Goal: Navigation & Orientation: Find specific page/section

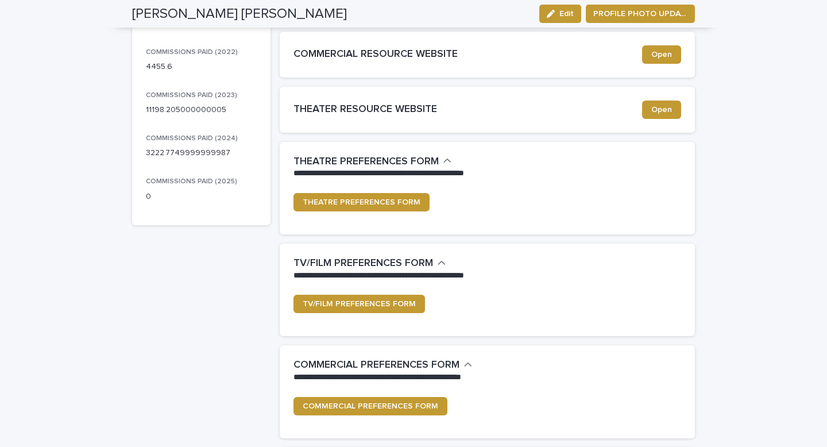
scroll to position [245, 0]
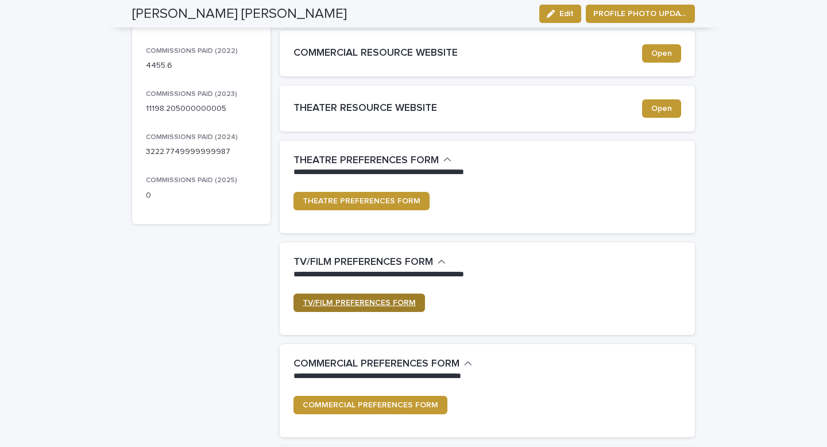
click at [369, 297] on link "TV/FILM PREFERENCES FORM" at bounding box center [358, 302] width 131 height 18
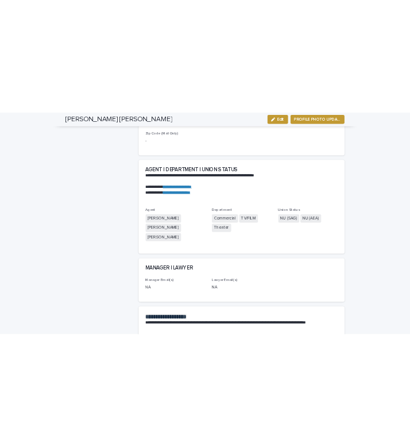
scroll to position [1580, 0]
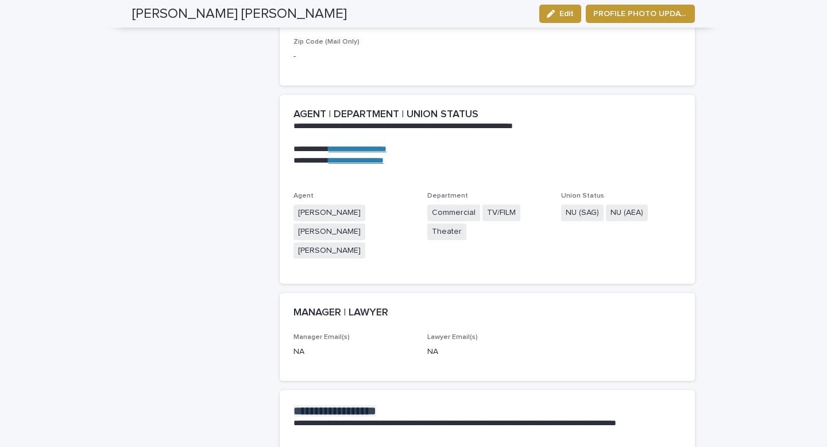
click at [386, 145] on link "**********" at bounding box center [357, 149] width 58 height 8
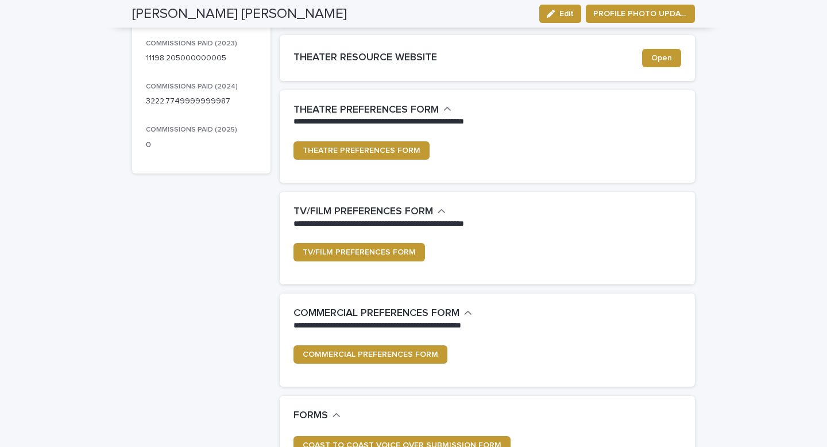
scroll to position [0, 0]
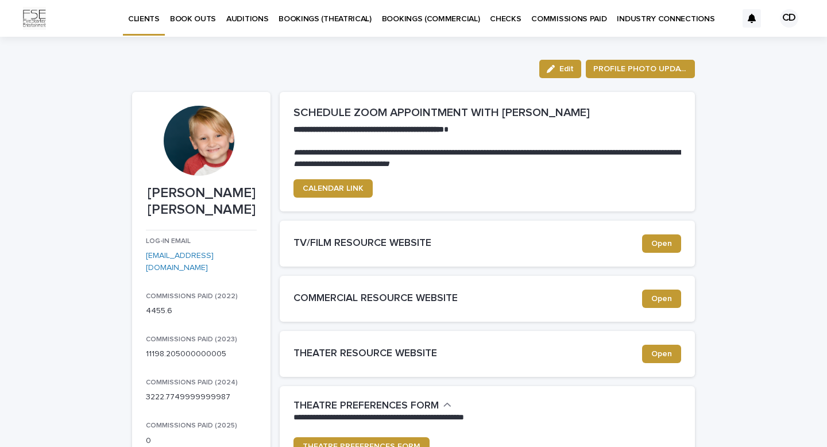
click at [189, 20] on p "BOOK OUTS" at bounding box center [193, 12] width 46 height 24
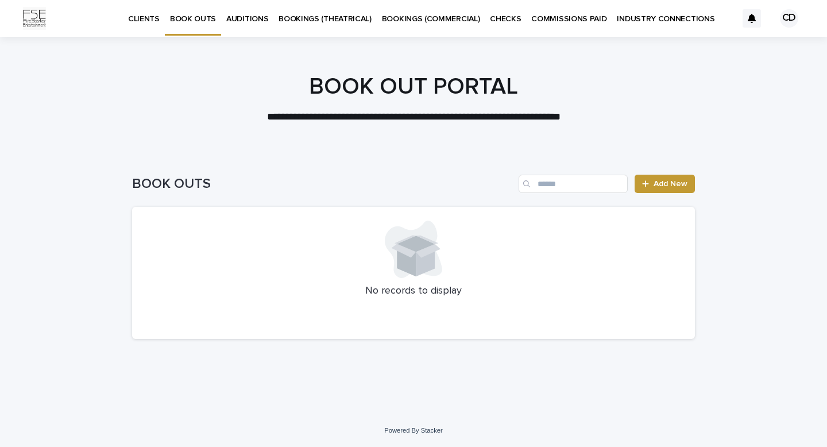
click at [247, 13] on p "AUDITIONS" at bounding box center [247, 12] width 42 height 24
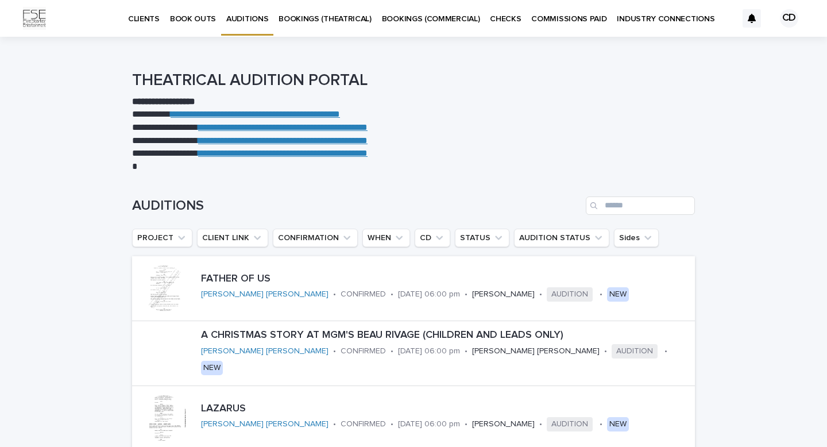
click at [346, 22] on p "BOOKINGS (THEATRICAL)" at bounding box center [324, 12] width 93 height 24
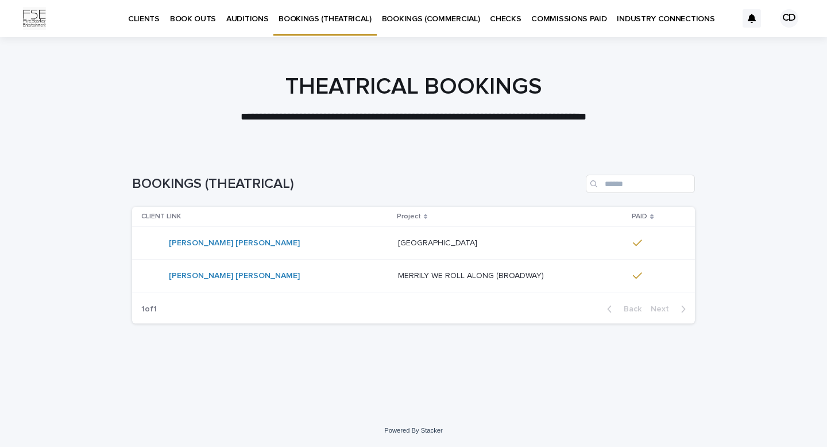
click at [417, 20] on p "BOOKINGS (COMMERCIAL)" at bounding box center [431, 12] width 98 height 24
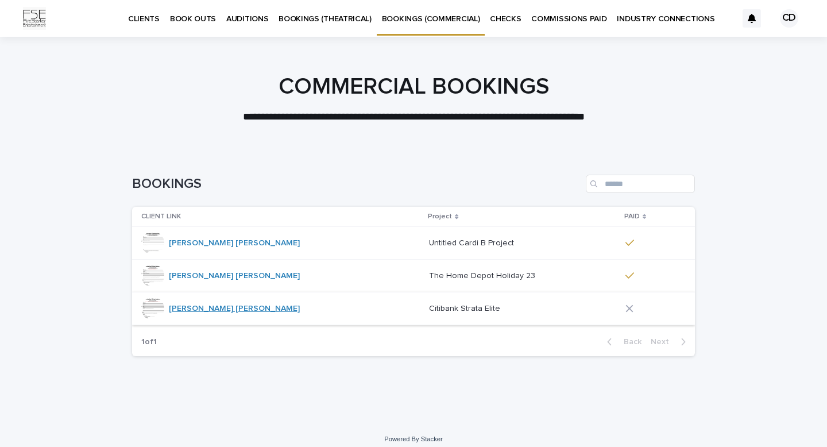
click at [195, 312] on link "[PERSON_NAME] [PERSON_NAME]" at bounding box center [234, 309] width 131 height 10
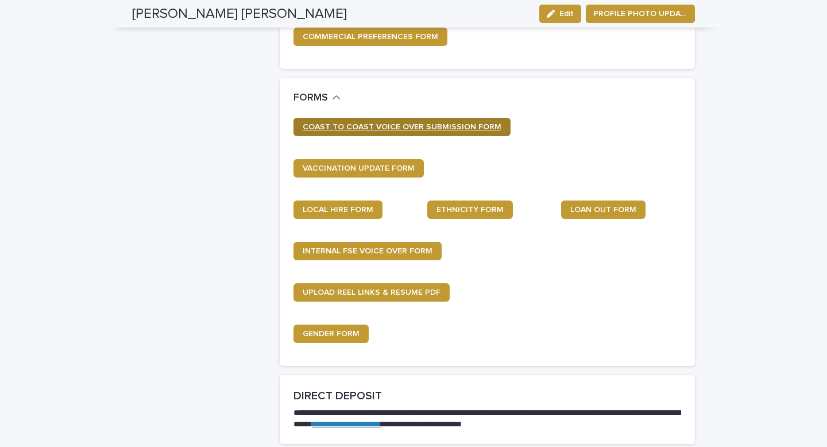
scroll to position [623, 0]
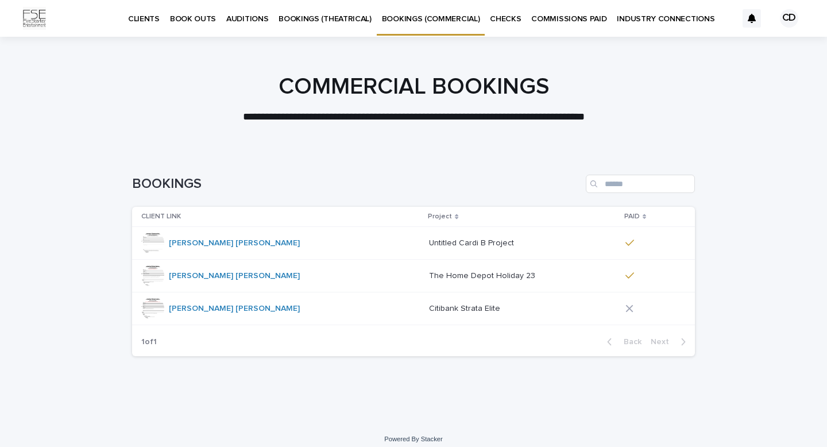
click at [151, 308] on div at bounding box center [152, 308] width 23 height 23
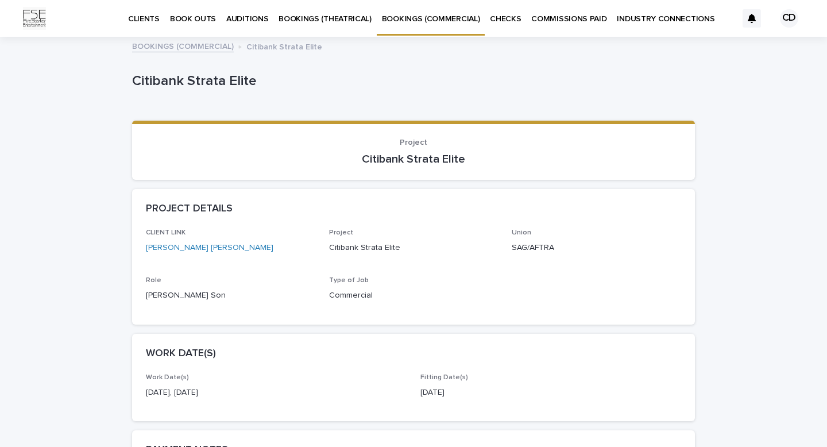
click at [501, 22] on p "CHECKS" at bounding box center [505, 12] width 31 height 24
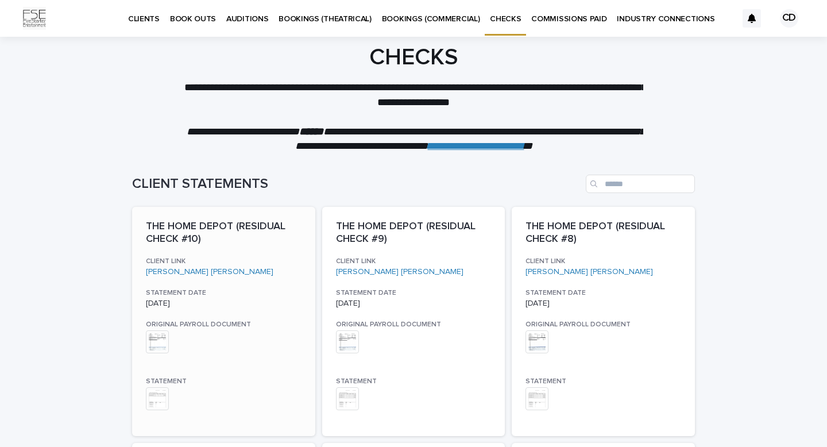
click at [157, 346] on img at bounding box center [157, 341] width 23 height 23
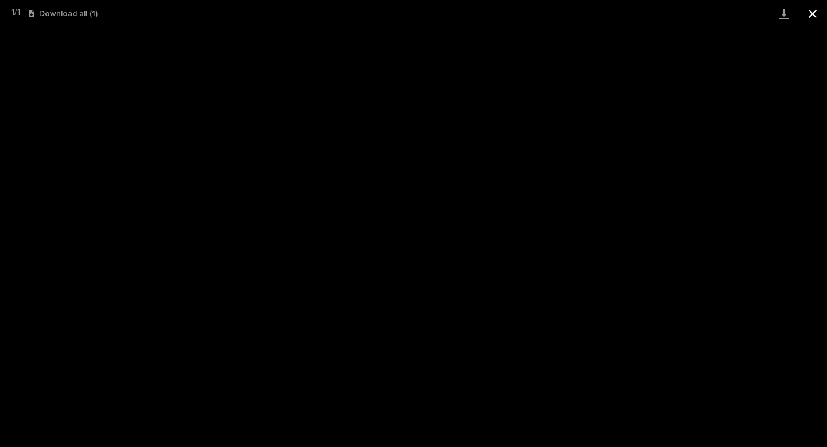
click at [816, 15] on button "Close gallery" at bounding box center [812, 13] width 29 height 27
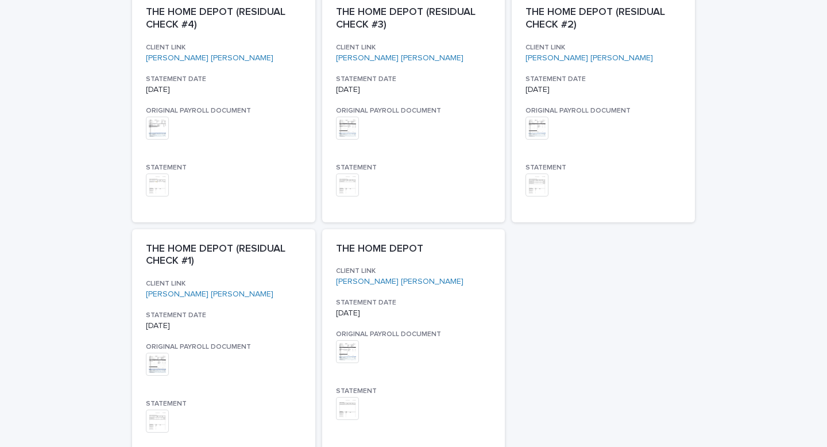
scroll to position [767, 0]
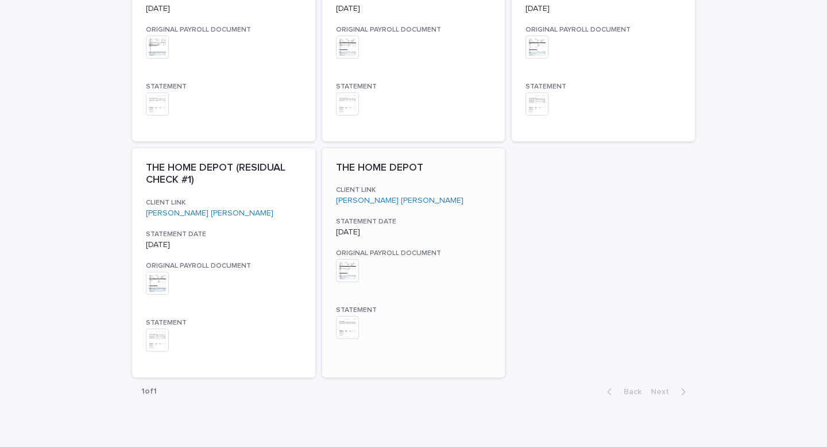
click at [348, 278] on img at bounding box center [347, 270] width 23 height 23
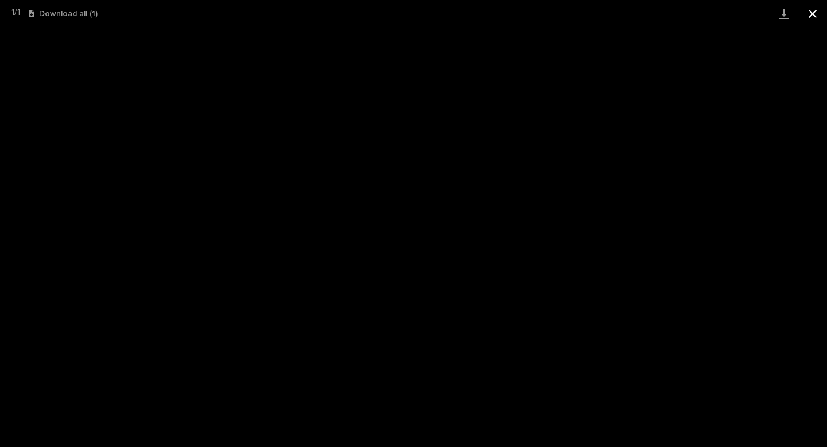
click at [813, 13] on button "Close gallery" at bounding box center [812, 13] width 29 height 27
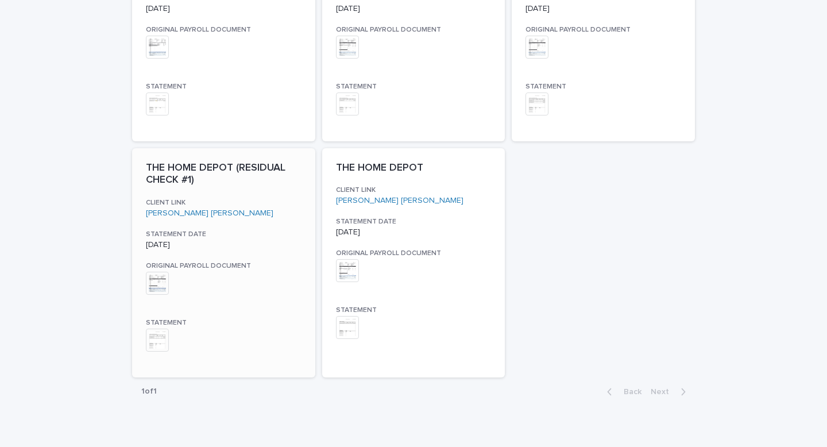
click at [158, 288] on img at bounding box center [157, 283] width 23 height 23
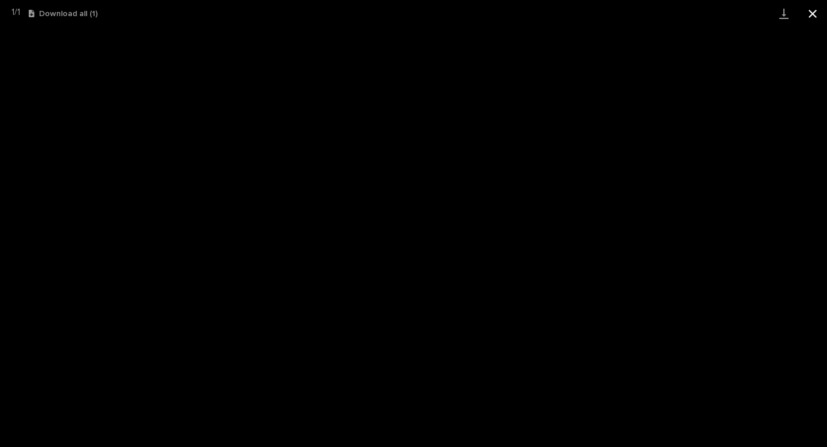
click at [826, 10] on button "Close gallery" at bounding box center [812, 13] width 29 height 27
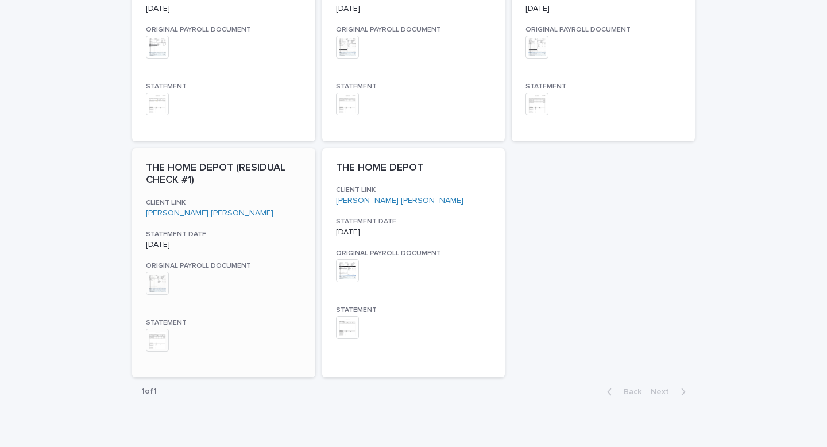
click at [164, 340] on img at bounding box center [157, 339] width 23 height 23
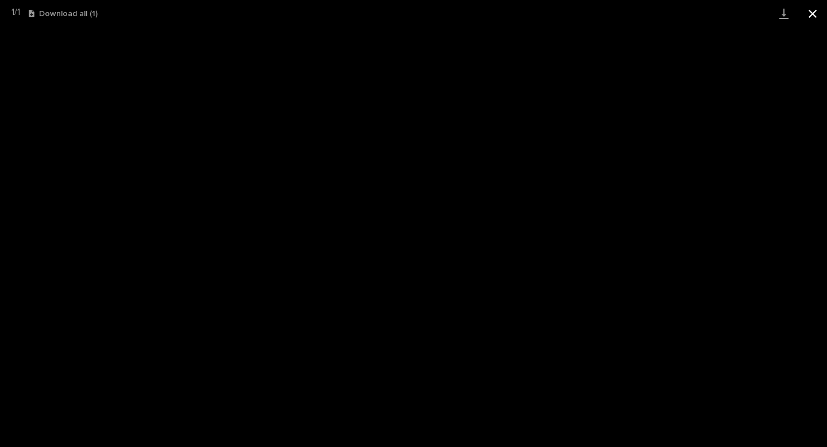
click at [813, 16] on button "Close gallery" at bounding box center [812, 13] width 29 height 27
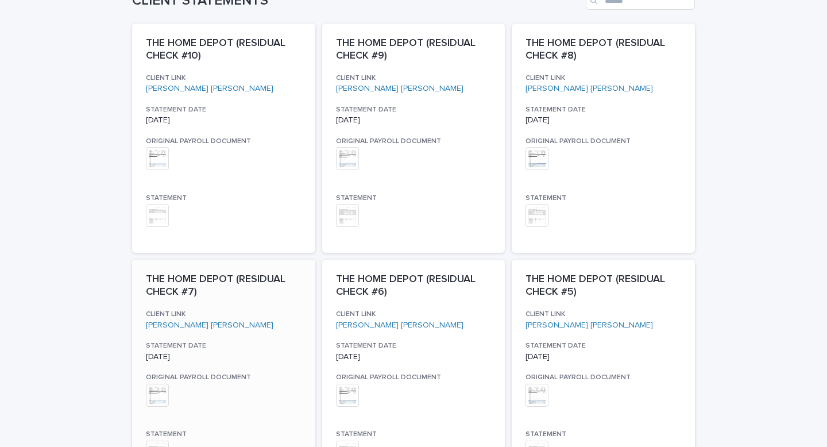
scroll to position [154, 0]
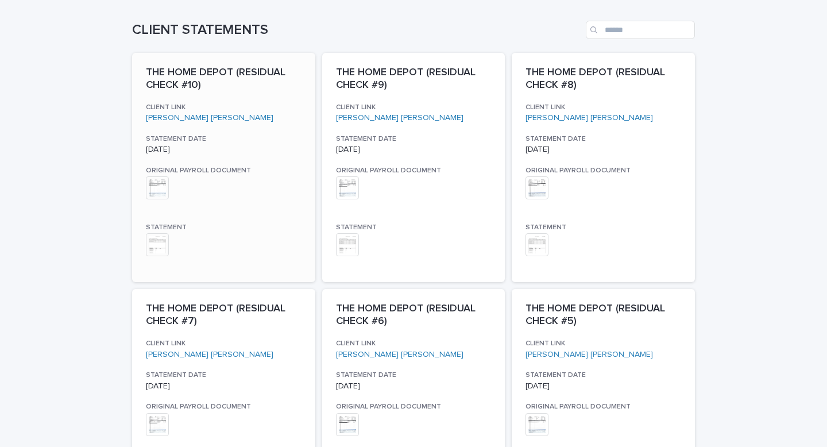
click at [156, 249] on img at bounding box center [157, 244] width 23 height 23
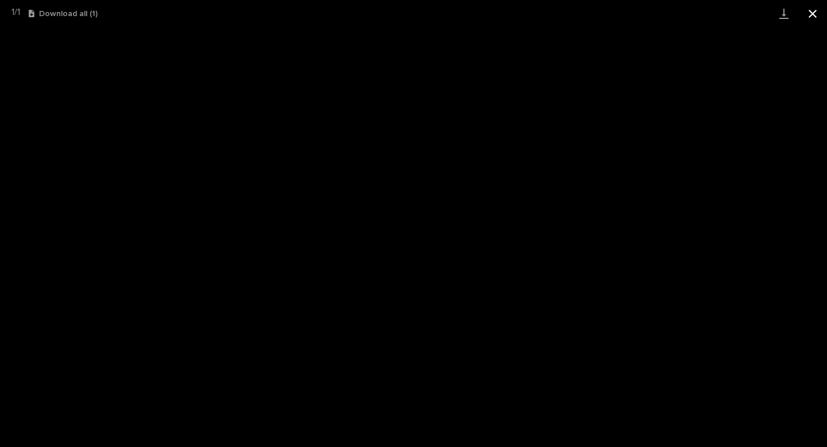
click at [816, 15] on button "Close gallery" at bounding box center [812, 13] width 29 height 27
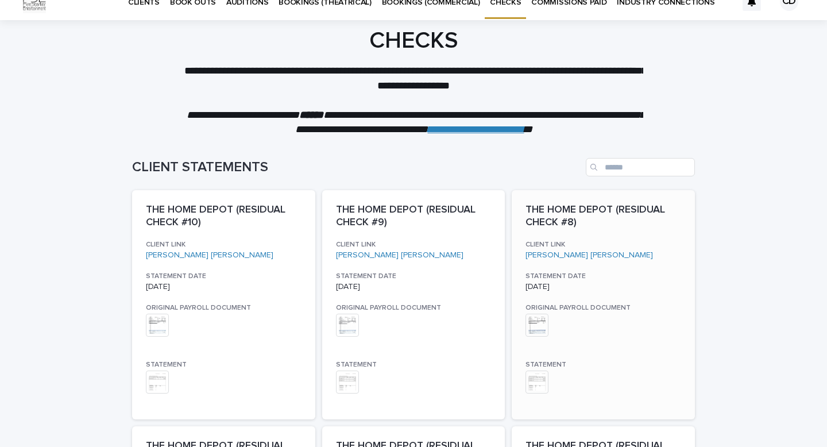
scroll to position [0, 0]
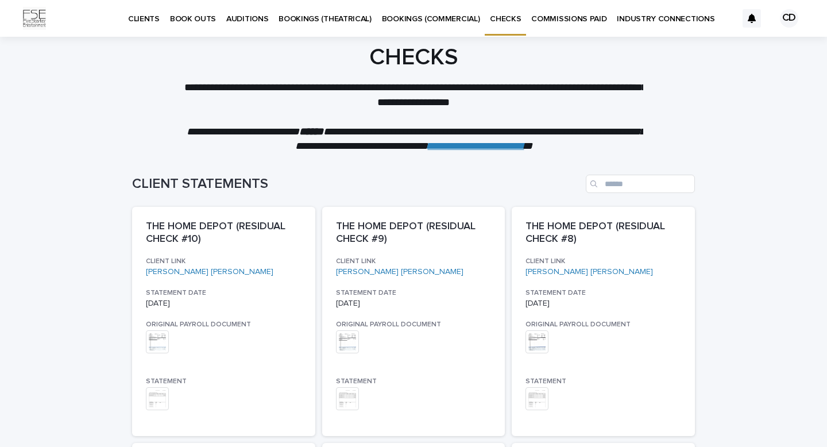
click at [546, 21] on p "COMMISSIONS PAID" at bounding box center [568, 12] width 75 height 24
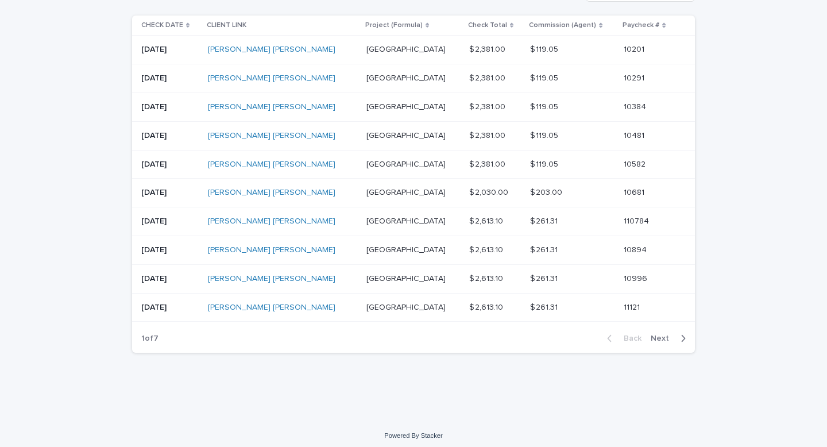
scroll to position [196, 0]
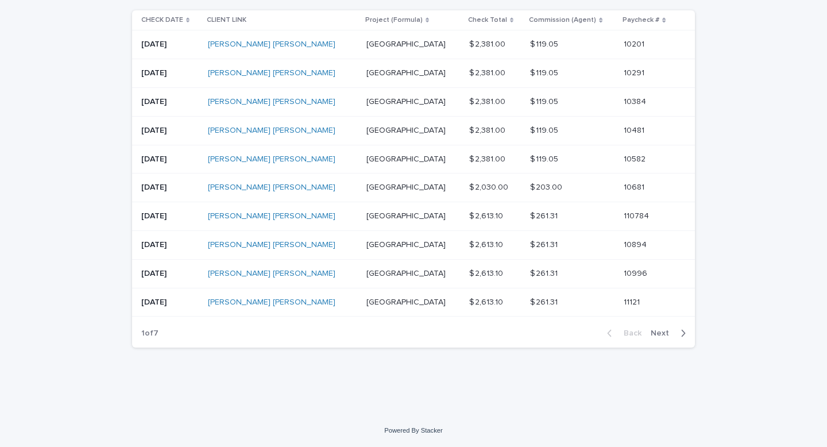
click at [659, 337] on button "Next" at bounding box center [670, 333] width 49 height 10
click at [657, 329] on span "Next" at bounding box center [662, 333] width 25 height 8
click at [659, 332] on span "Next" at bounding box center [662, 333] width 25 height 8
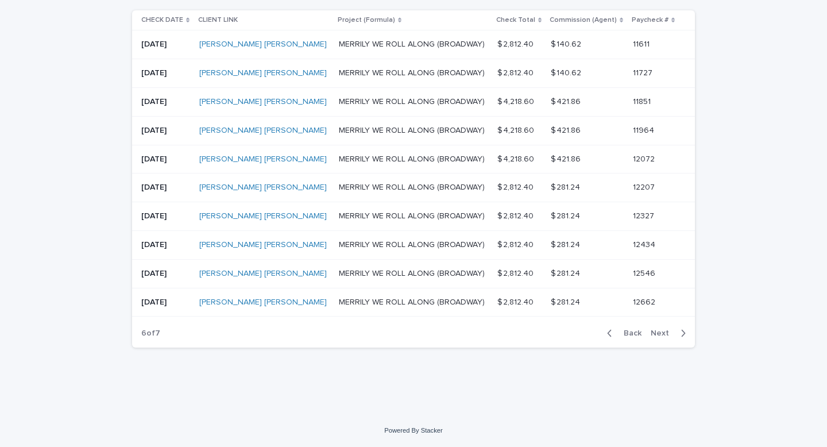
click at [659, 332] on span "Next" at bounding box center [662, 333] width 25 height 8
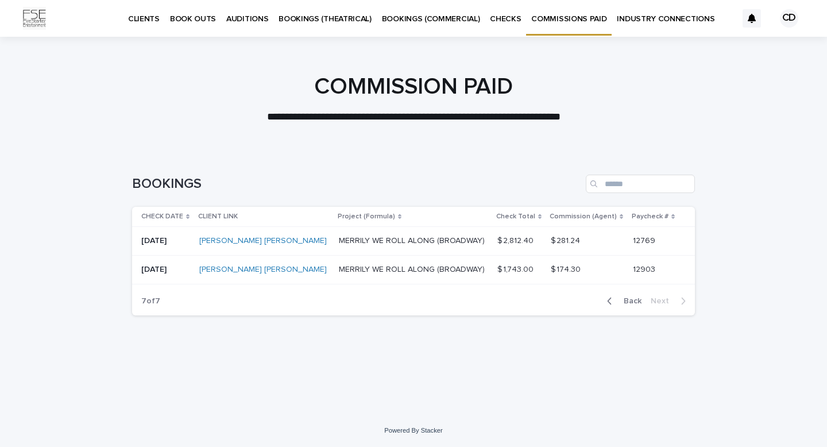
click at [237, 24] on link "AUDITIONS" at bounding box center [247, 18] width 52 height 36
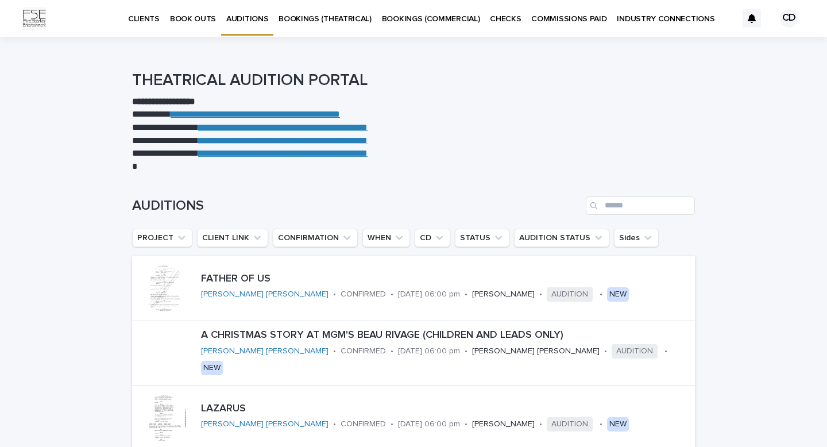
click at [497, 15] on p "CHECKS" at bounding box center [505, 12] width 31 height 24
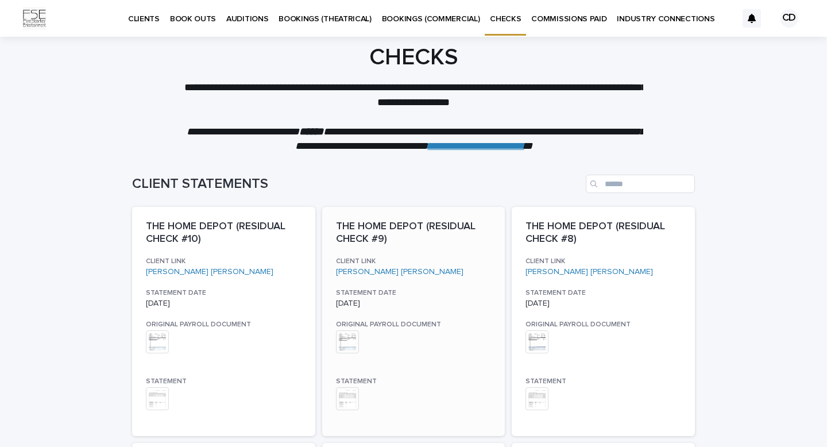
click at [351, 398] on img at bounding box center [347, 398] width 23 height 23
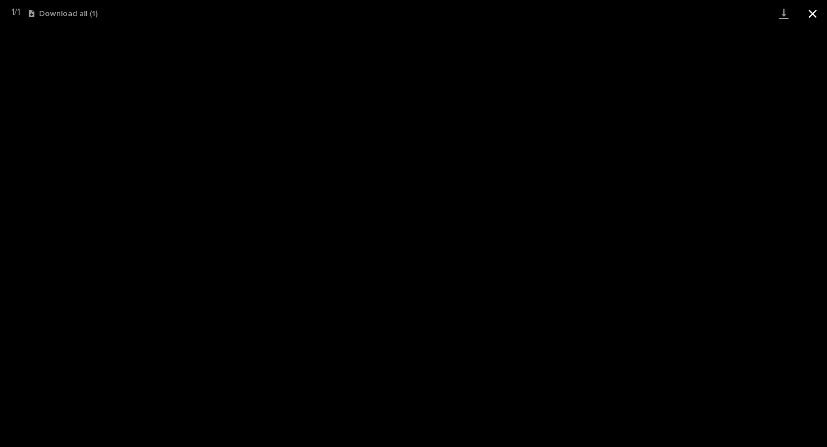
click at [810, 13] on button "Close gallery" at bounding box center [812, 13] width 29 height 27
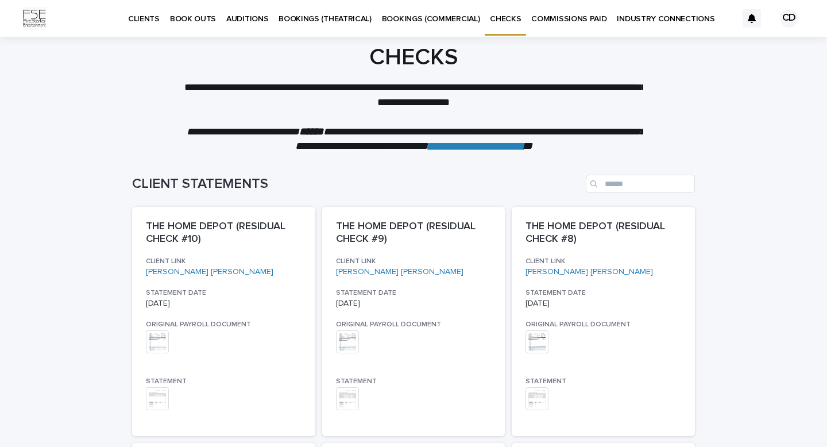
click at [553, 23] on p "COMMISSIONS PAID" at bounding box center [568, 12] width 75 height 24
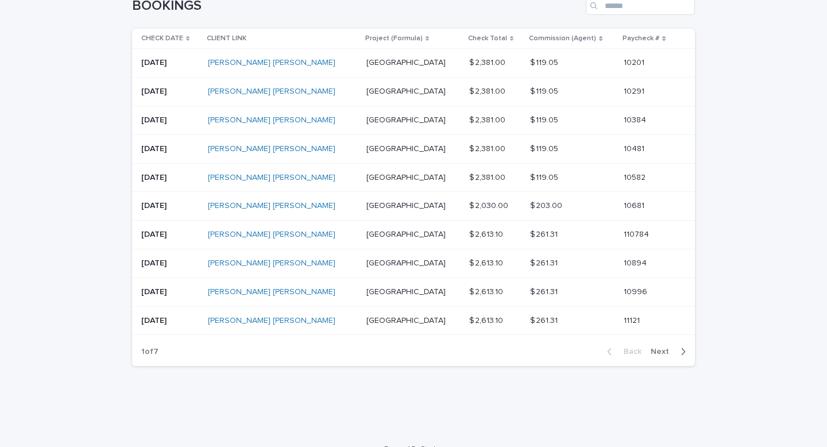
scroll to position [196, 0]
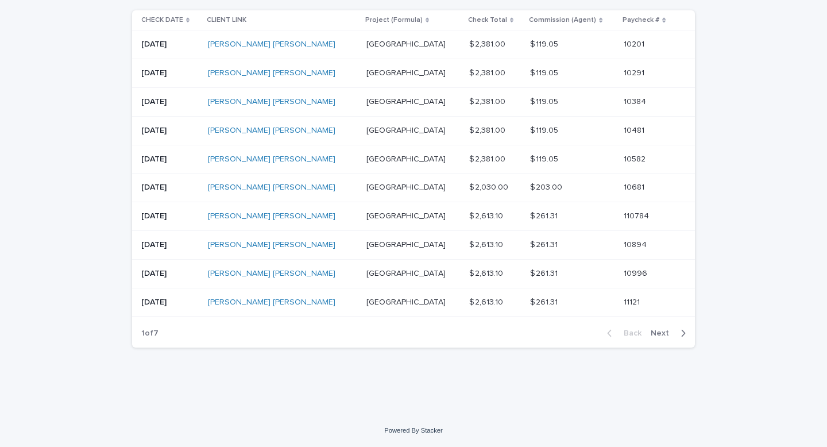
click at [665, 334] on span "Next" at bounding box center [662, 333] width 25 height 8
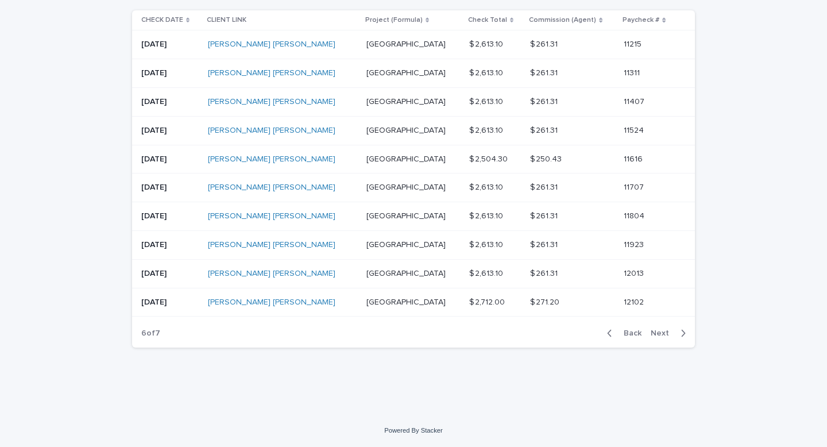
click at [665, 334] on span "Next" at bounding box center [662, 333] width 25 height 8
